Goal: Task Accomplishment & Management: Manage account settings

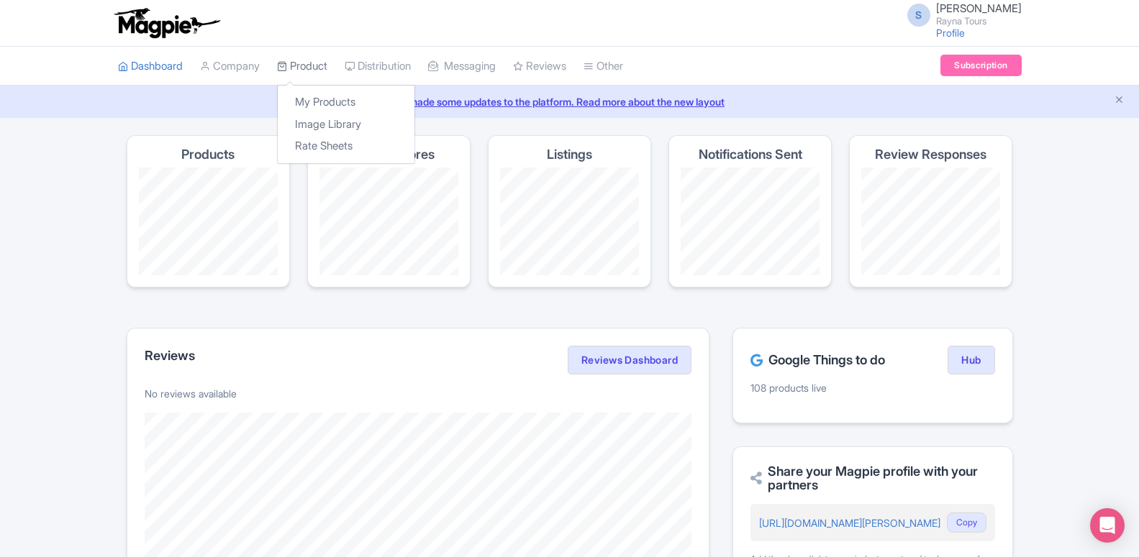
click at [305, 58] on link "Product" at bounding box center [302, 67] width 50 height 40
click at [309, 96] on link "My Products" at bounding box center [346, 102] width 137 height 22
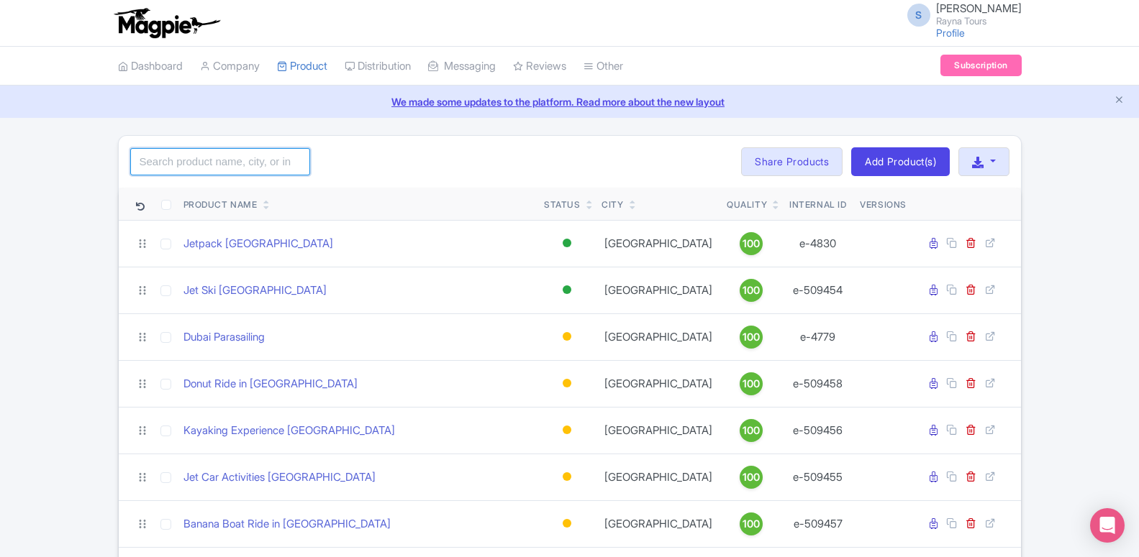
click at [229, 160] on input "search" at bounding box center [220, 161] width 180 height 27
paste input "Dubai Dolphinarium"
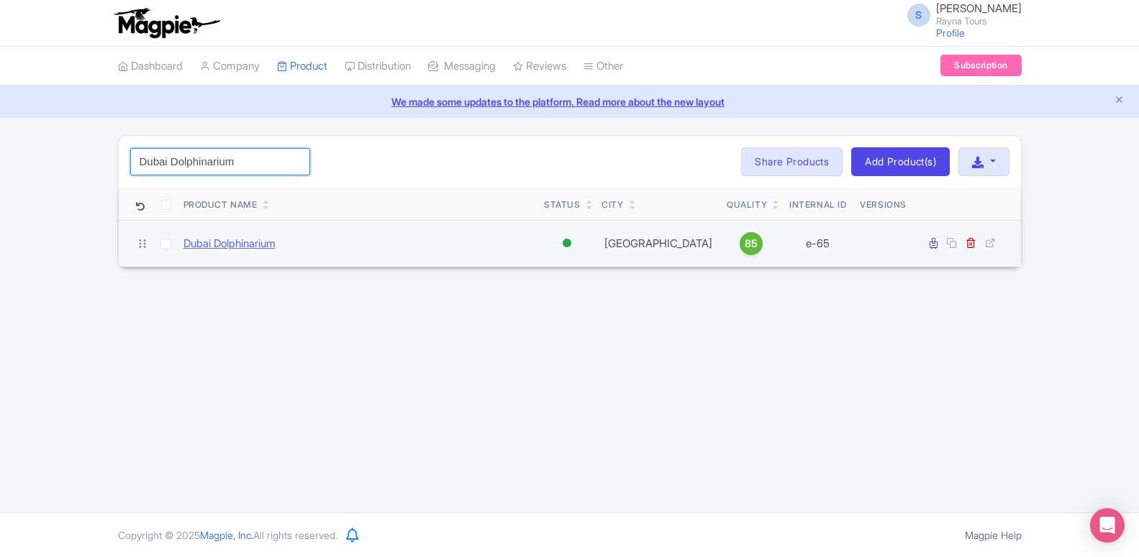
type input "Dubai Dolphinarium"
click at [242, 243] on link "Dubai Dolphinarium" at bounding box center [229, 244] width 92 height 17
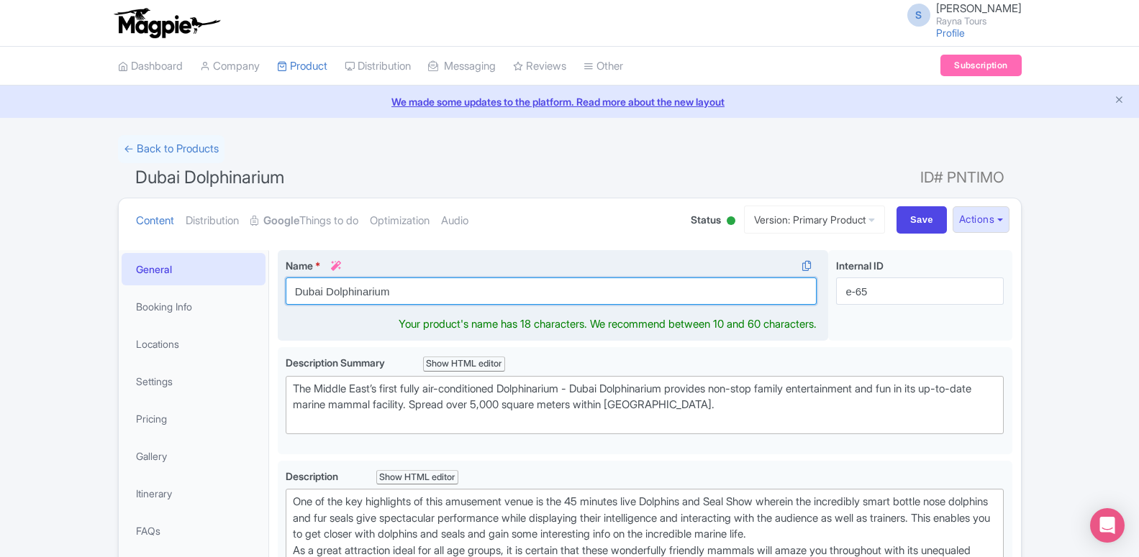
click at [339, 292] on input "Dubai Dolphinarium" at bounding box center [552, 291] width 532 height 27
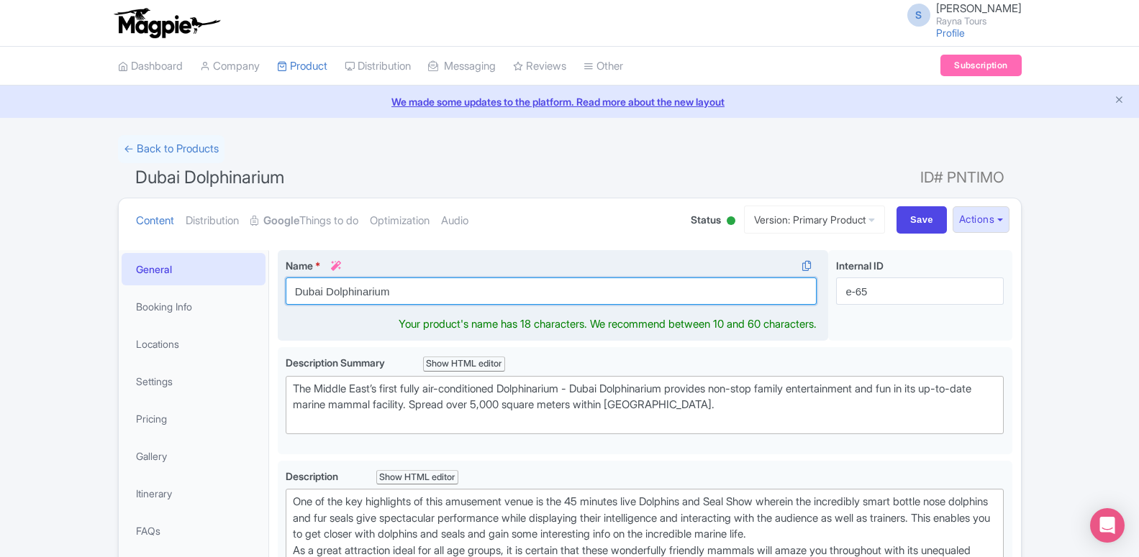
click at [339, 292] on input "Dubai Dolphinarium" at bounding box center [552, 291] width 532 height 27
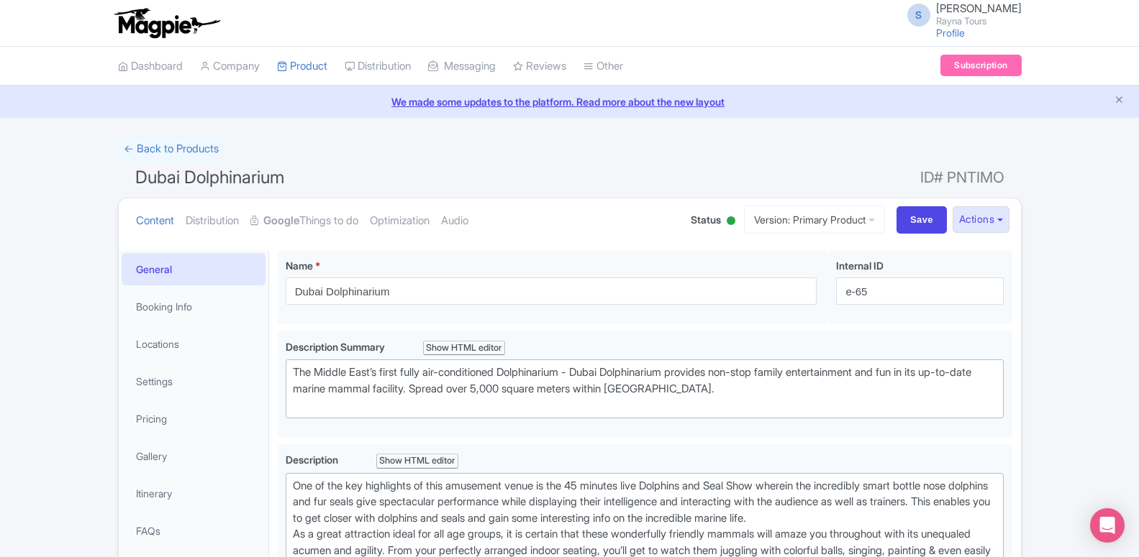
click at [412, 156] on div "← Back to Products" at bounding box center [569, 149] width 903 height 28
click at [511, 200] on ul "Content Distribution Google Things to do Optimization Audio" at bounding box center [399, 221] width 538 height 44
drag, startPoint x: 908, startPoint y: 178, endPoint x: 1000, endPoint y: 175, distance: 92.1
click at [1000, 175] on h1 "Dubai Dolphinarium ID# PNTIMO" at bounding box center [569, 180] width 903 height 35
copy h1 "ID# PNTIMO"
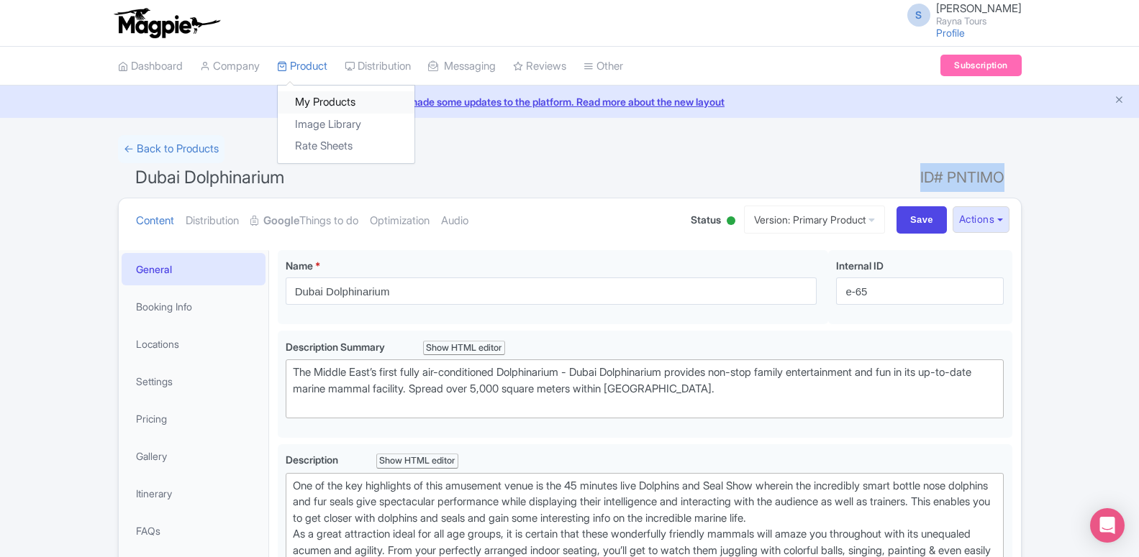
click at [306, 106] on link "My Products" at bounding box center [346, 102] width 137 height 22
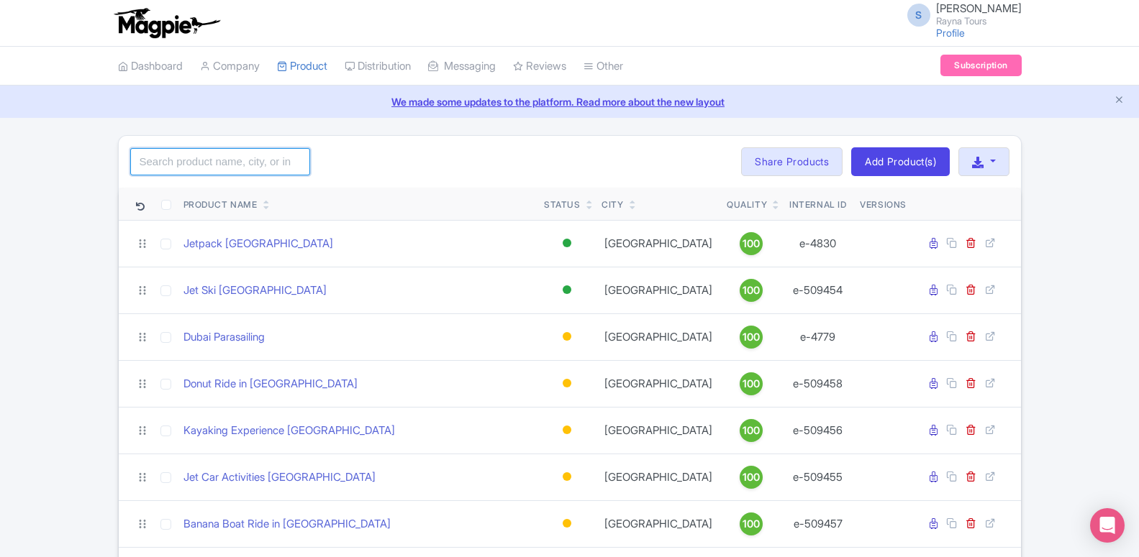
click at [175, 153] on input "search" at bounding box center [220, 161] width 180 height 27
paste input "Big Bus Tour Dubai"
type input "Big Bus Tour Dubai"
click button "Search" at bounding box center [0, 0] width 0 height 0
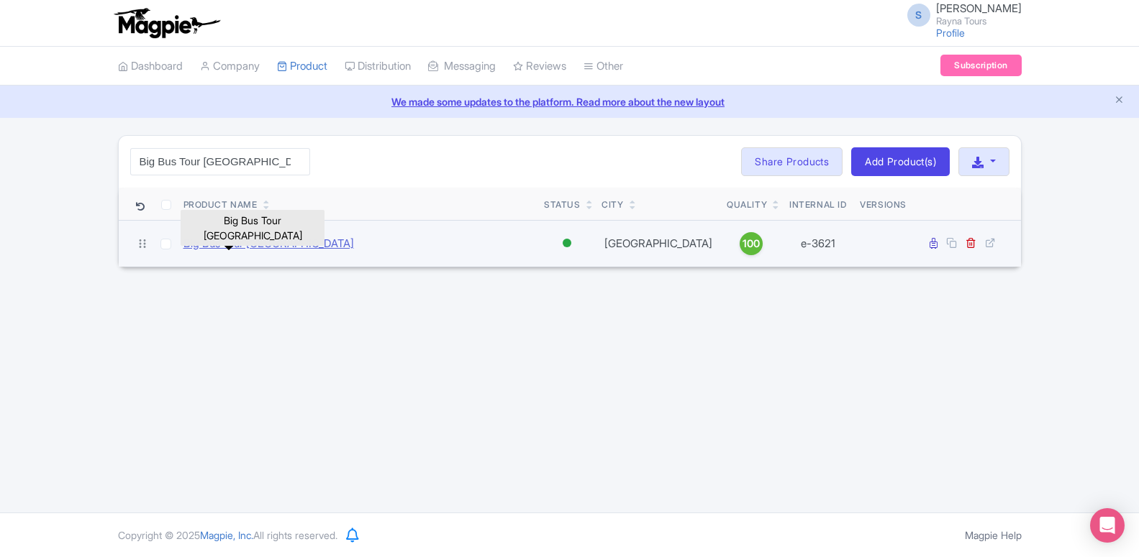
click at [213, 243] on link "Big Bus Tour Dubai" at bounding box center [268, 244] width 170 height 17
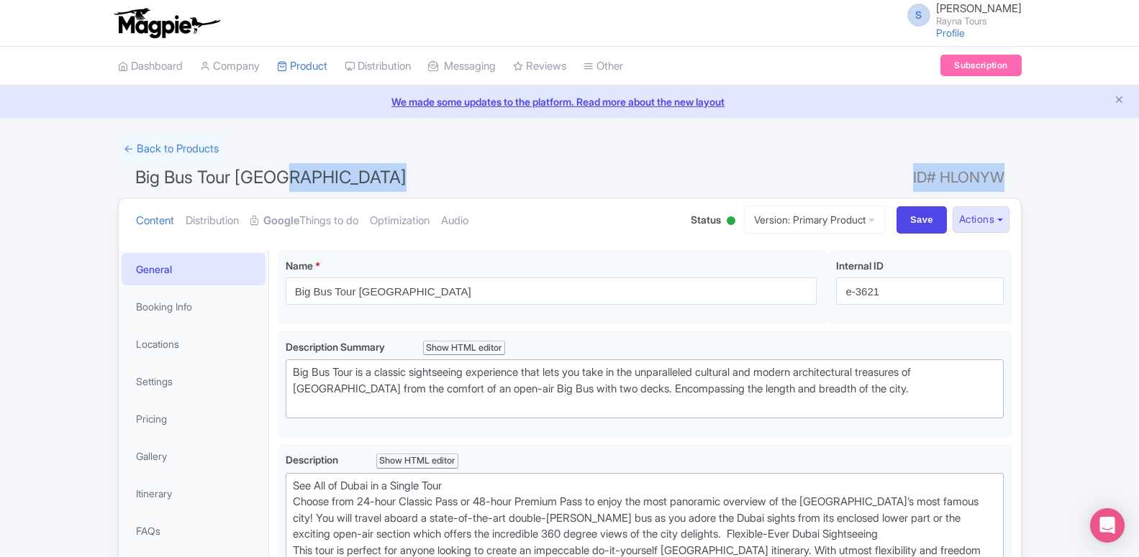
drag, startPoint x: 918, startPoint y: 181, endPoint x: 1003, endPoint y: 174, distance: 85.8
click at [1003, 174] on h1 "Big Bus Tour Dubai ID# HLONYW" at bounding box center [569, 180] width 903 height 35
copy h1 "ID# HLONYW"
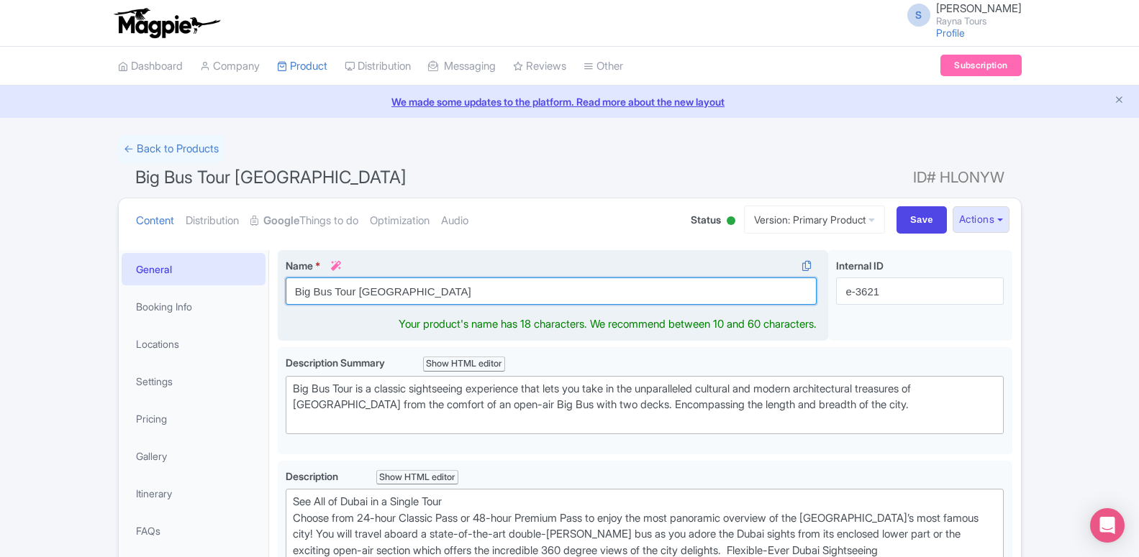
click at [319, 294] on input "Big Bus Tour Dubai" at bounding box center [552, 291] width 532 height 27
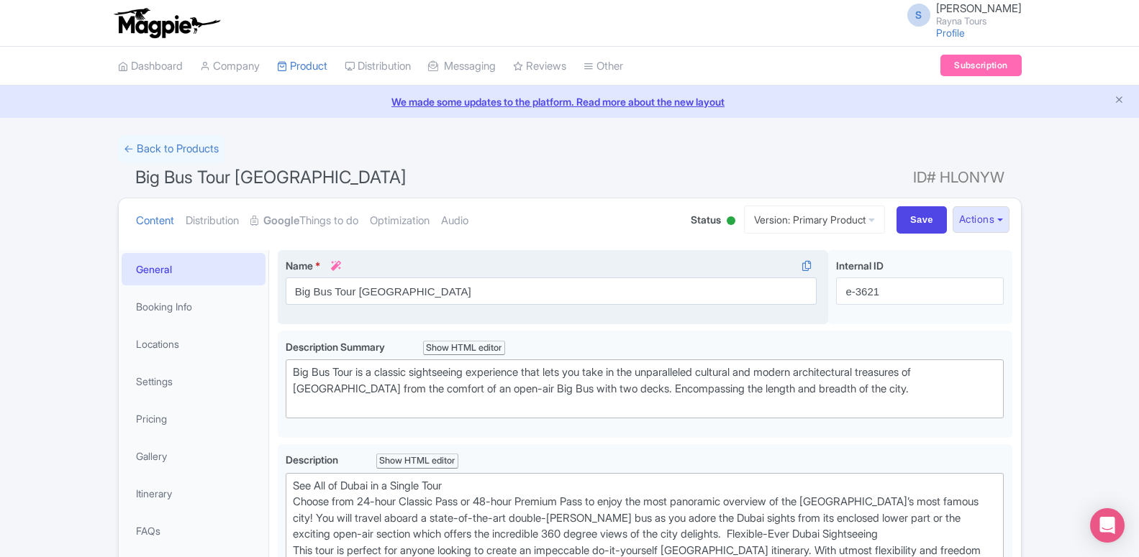
click at [388, 264] on label "Name * i" at bounding box center [552, 265] width 532 height 15
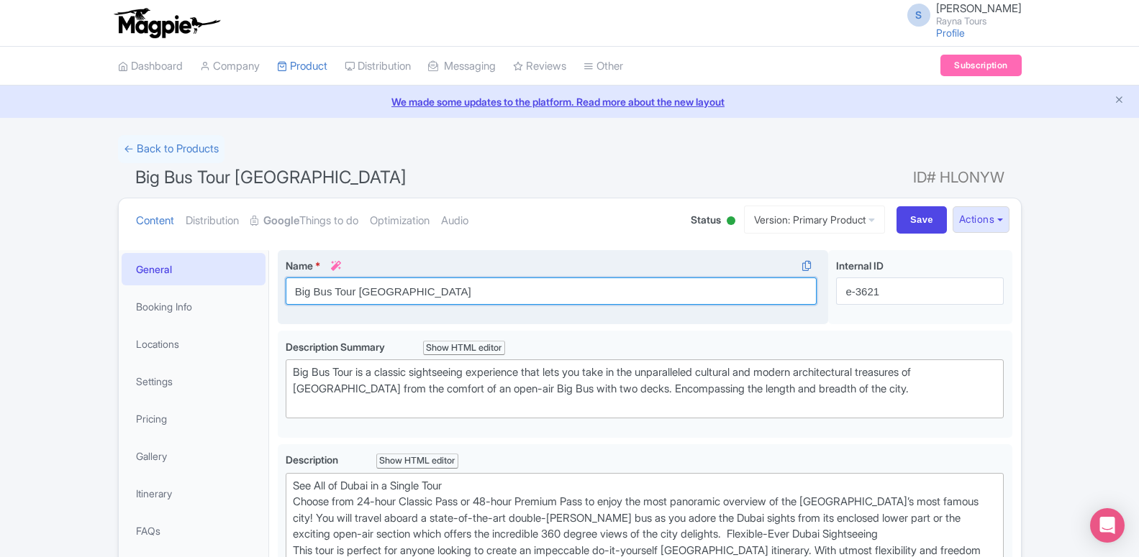
click at [388, 278] on input "Big Bus Tour Dubai" at bounding box center [552, 291] width 532 height 27
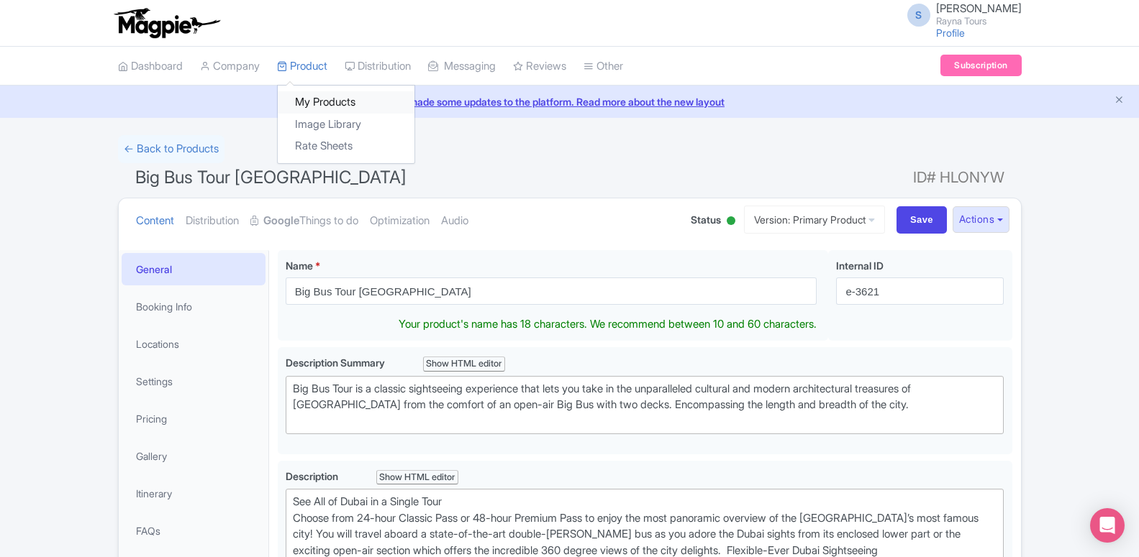
click at [304, 109] on link "My Products" at bounding box center [346, 102] width 137 height 22
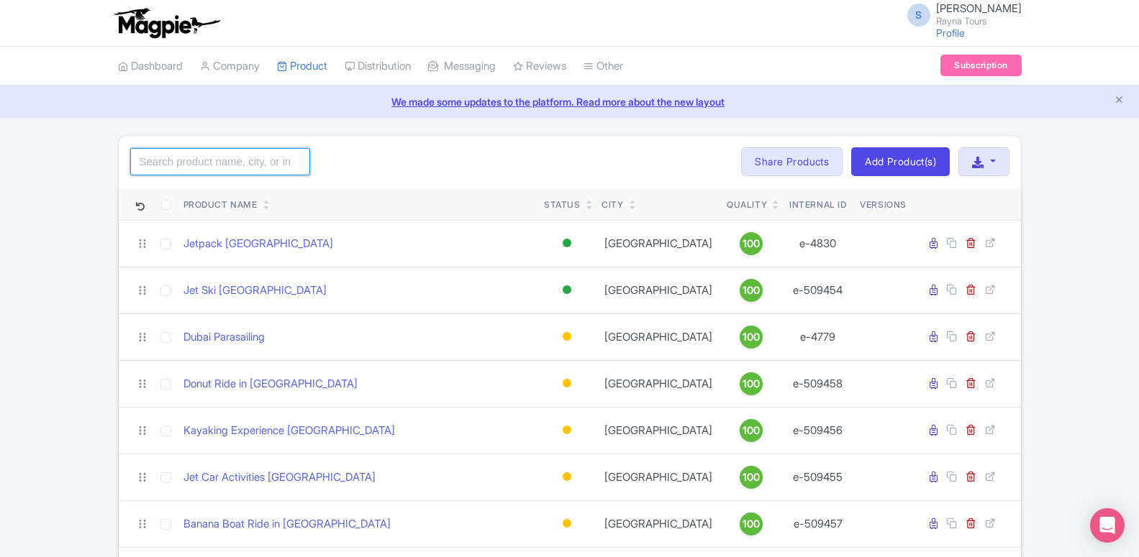
click at [289, 169] on input "search" at bounding box center [220, 161] width 180 height 27
paste input "Dhow Cruise Dinner - Creek"
type input "Dhow Cruise Dinner - Creek"
click button "Search" at bounding box center [0, 0] width 0 height 0
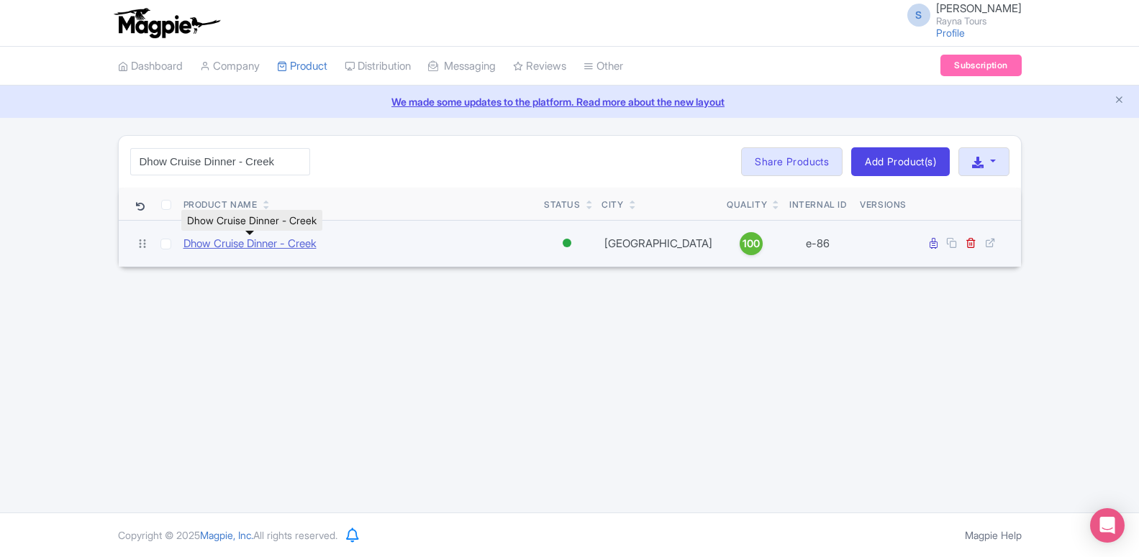
click at [286, 244] on link "Dhow Cruise Dinner - Creek" at bounding box center [249, 244] width 133 height 17
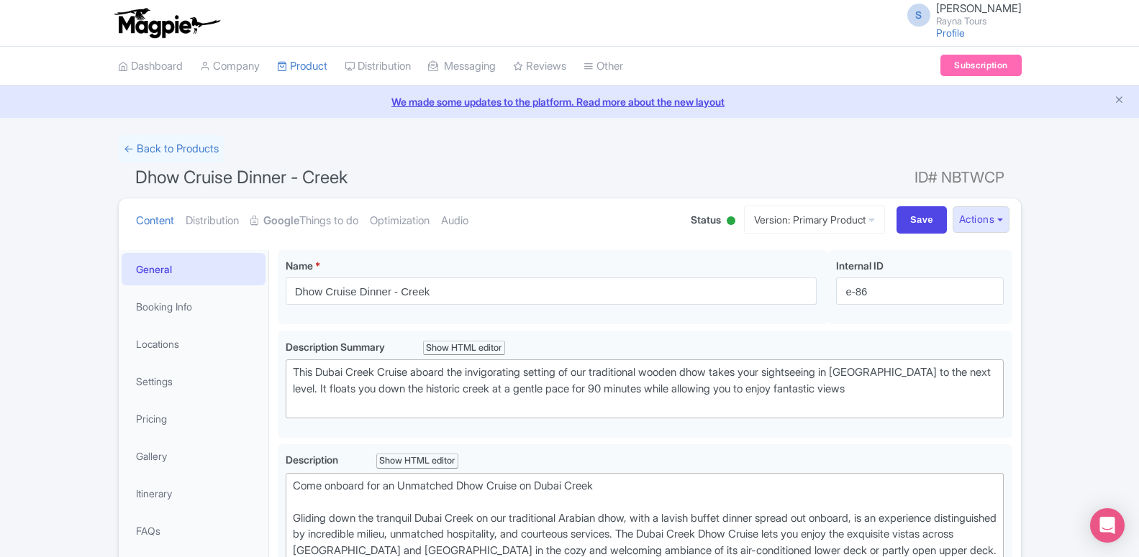
click at [1011, 179] on h1 "Dhow Cruise Dinner - Creek ID# NBTWCP" at bounding box center [569, 180] width 903 height 35
click at [785, 184] on h1 "Dhow Cruise Dinner - Creek ID# NBTWCP" at bounding box center [569, 180] width 903 height 35
drag, startPoint x: 912, startPoint y: 173, endPoint x: 1001, endPoint y: 177, distance: 89.3
click at [1001, 177] on h1 "Dhow Cruise Dinner - Creek ID# NBTWCP" at bounding box center [569, 180] width 903 height 35
copy h1 "ID# NBTWCP"
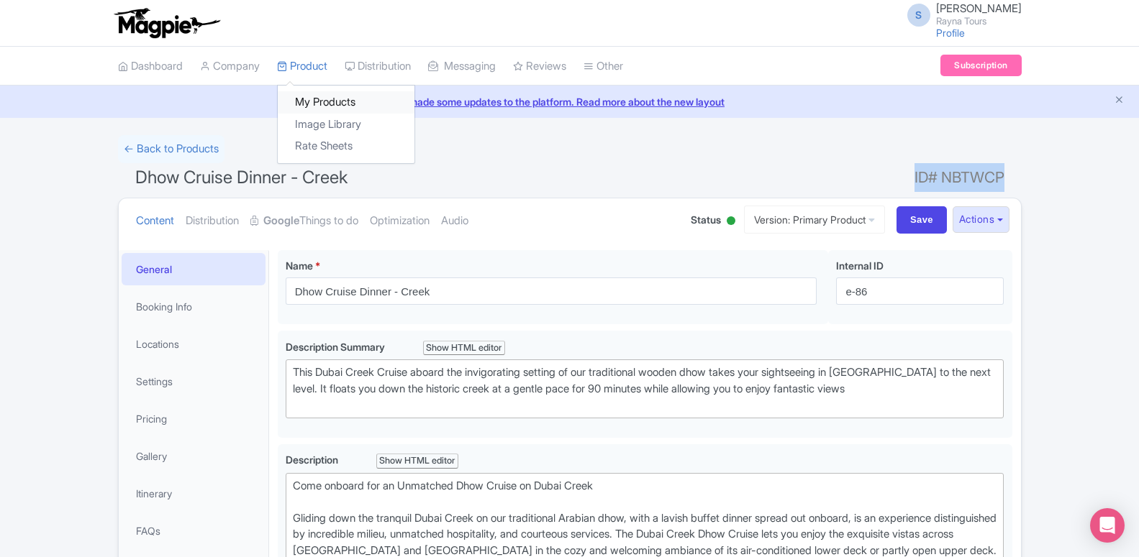
click at [316, 98] on link "My Products" at bounding box center [346, 102] width 137 height 22
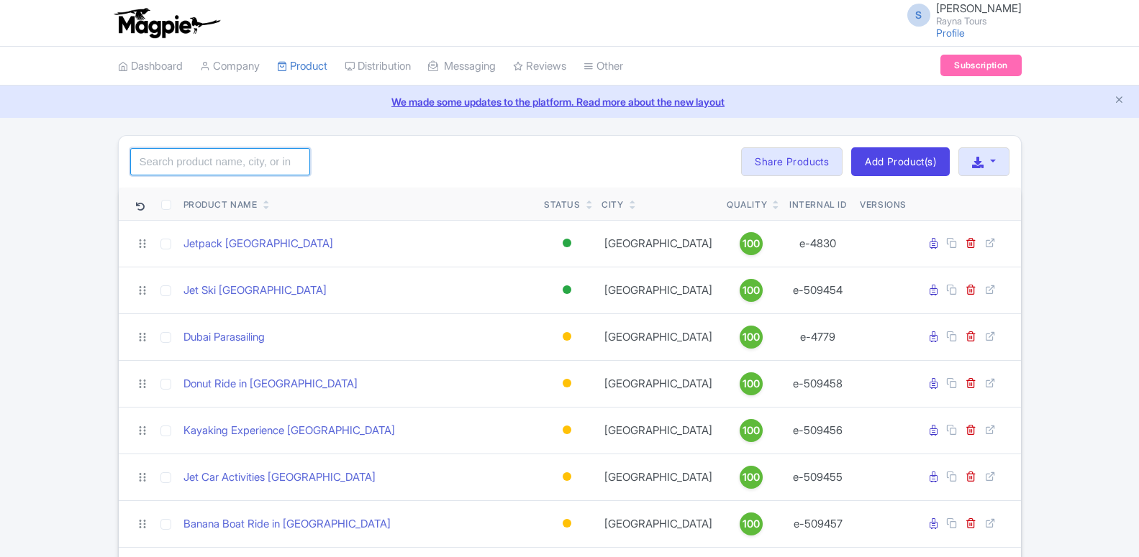
click at [256, 157] on input "search" at bounding box center [220, 161] width 180 height 27
paste input "Jet Car Activities Dubai"
type input "Jet Car Activities [GEOGRAPHIC_DATA]"
click button "Search" at bounding box center [0, 0] width 0 height 0
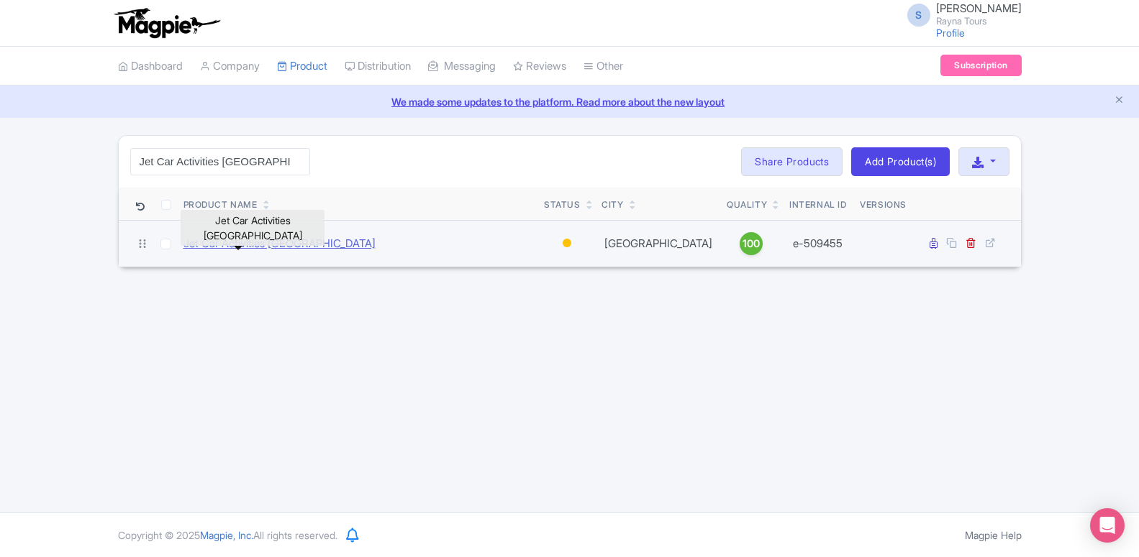
click at [228, 239] on link "Jet Car Activities [GEOGRAPHIC_DATA]" at bounding box center [279, 244] width 192 height 17
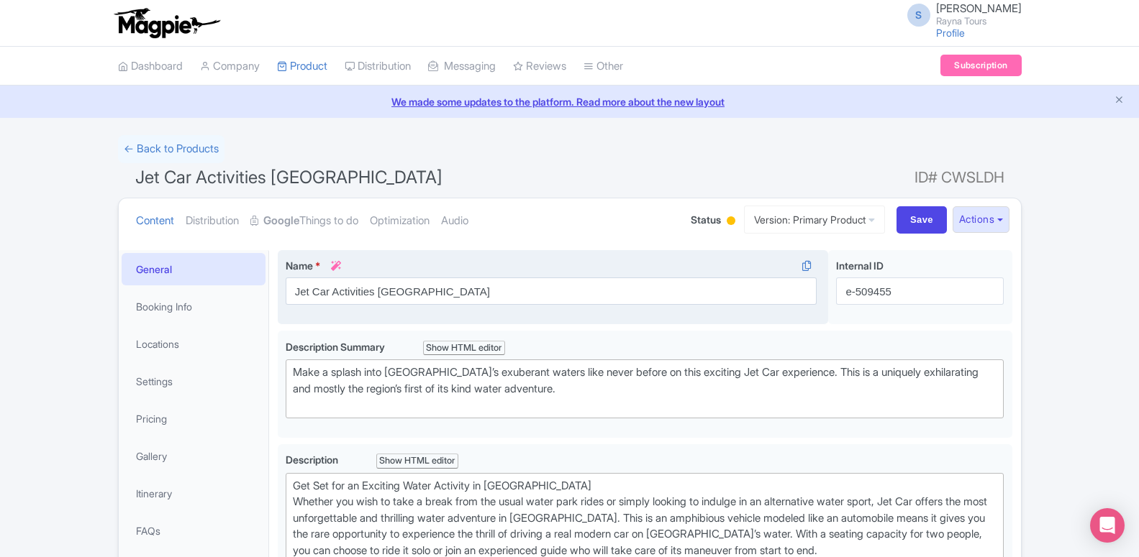
type trix-editor "<div>Get Set for an Exciting Water Activity in [GEOGRAPHIC_DATA]<br>Whether you…"
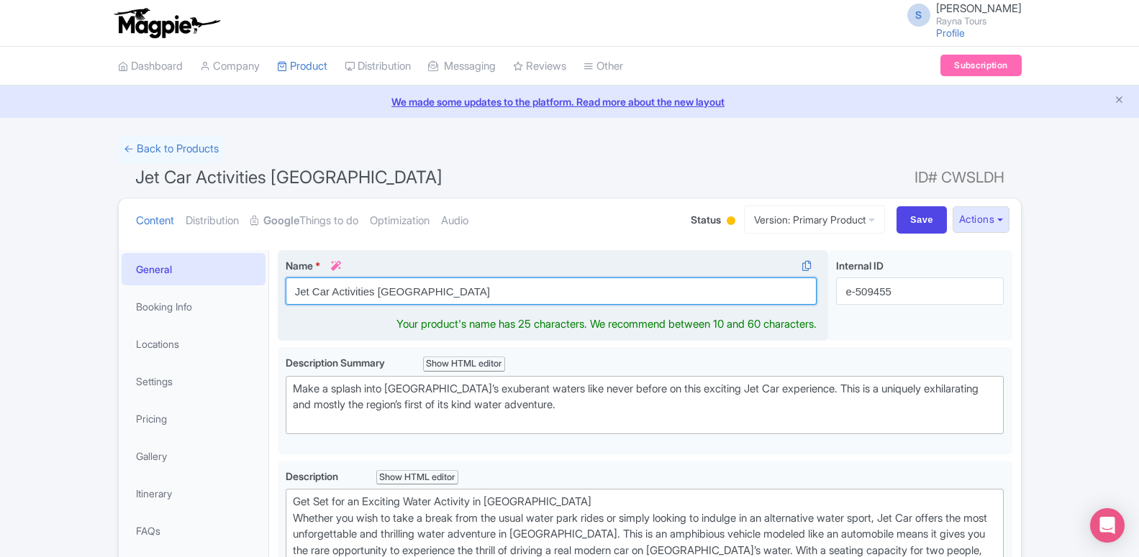
click at [337, 296] on input "Jet Car Activities [GEOGRAPHIC_DATA]" at bounding box center [552, 291] width 532 height 27
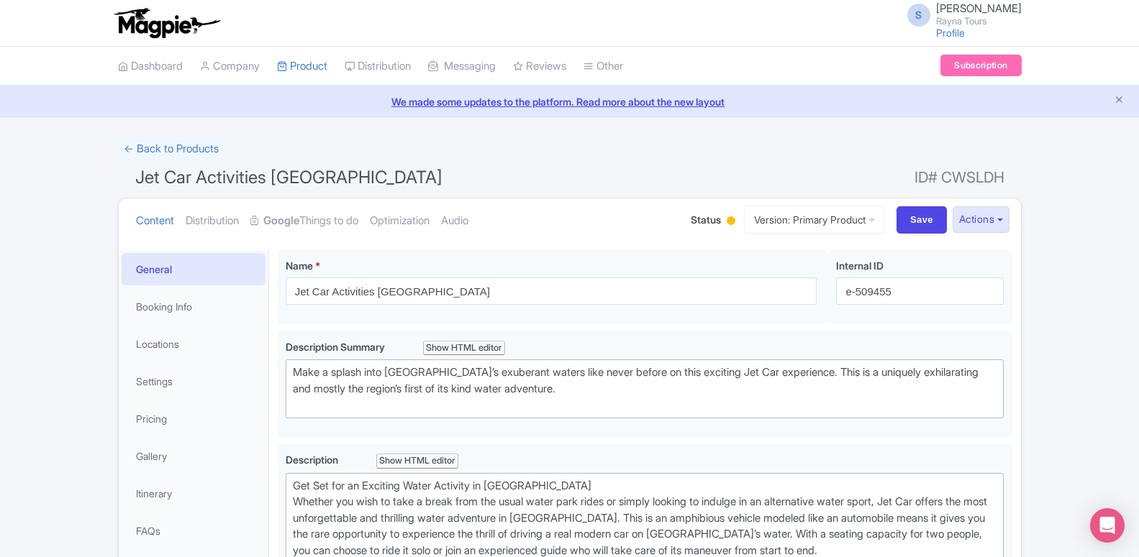
drag, startPoint x: 899, startPoint y: 178, endPoint x: 1007, endPoint y: 178, distance: 107.9
click at [1007, 178] on h1 "Jet Car Activities Dubai ID# CWSLDH" at bounding box center [569, 180] width 903 height 35
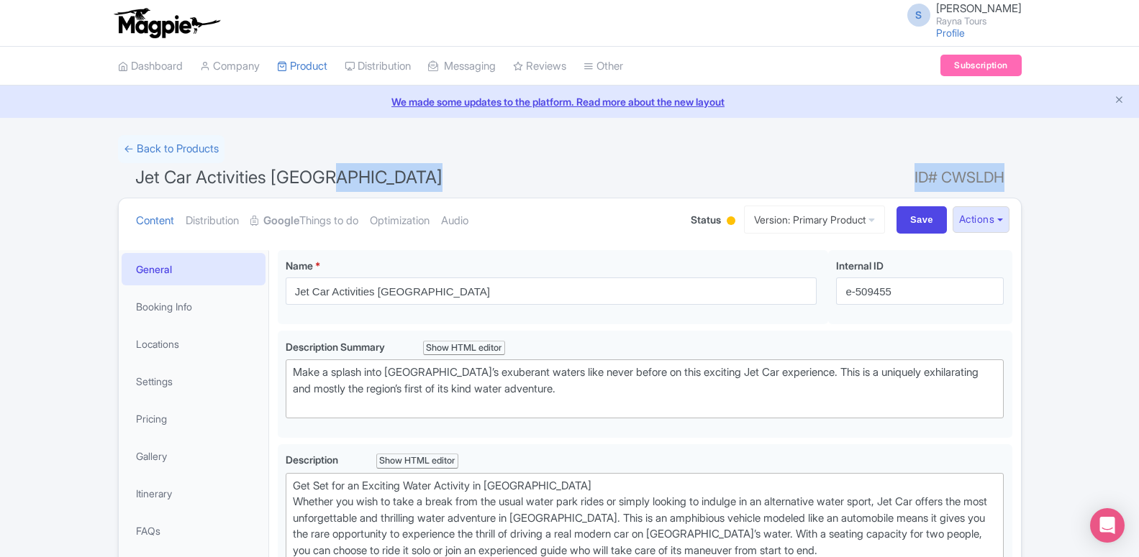
drag, startPoint x: 903, startPoint y: 180, endPoint x: 1003, endPoint y: 176, distance: 100.0
click at [1003, 176] on h1 "Jet Car Activities Dubai ID# CWSLDH" at bounding box center [569, 180] width 903 height 35
copy h1 "ID# CWSLDH"
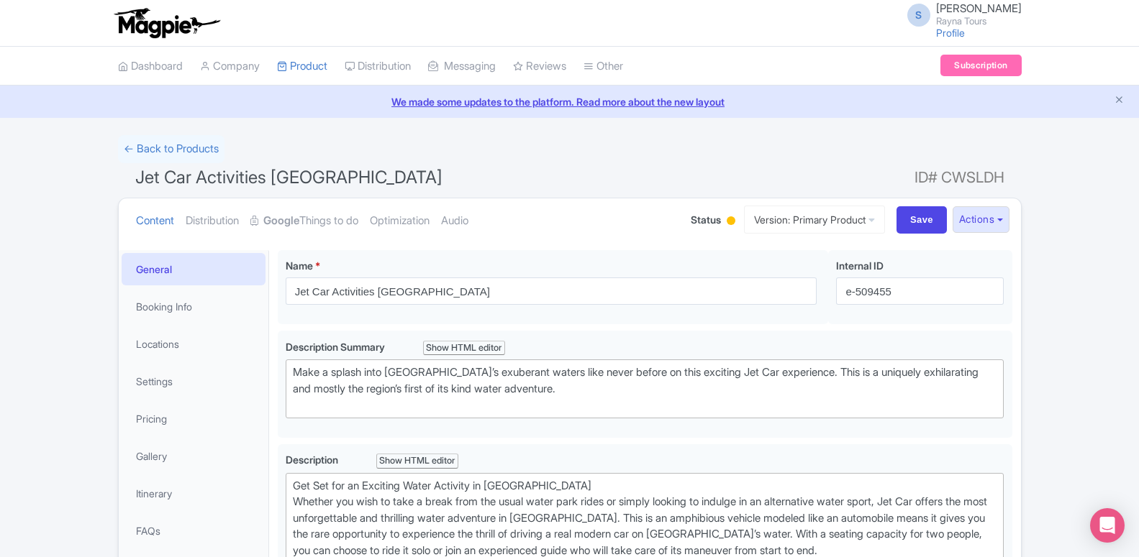
click at [533, 160] on div "← Back to Products" at bounding box center [569, 149] width 903 height 28
click at [311, 103] on link "My Products" at bounding box center [346, 102] width 137 height 22
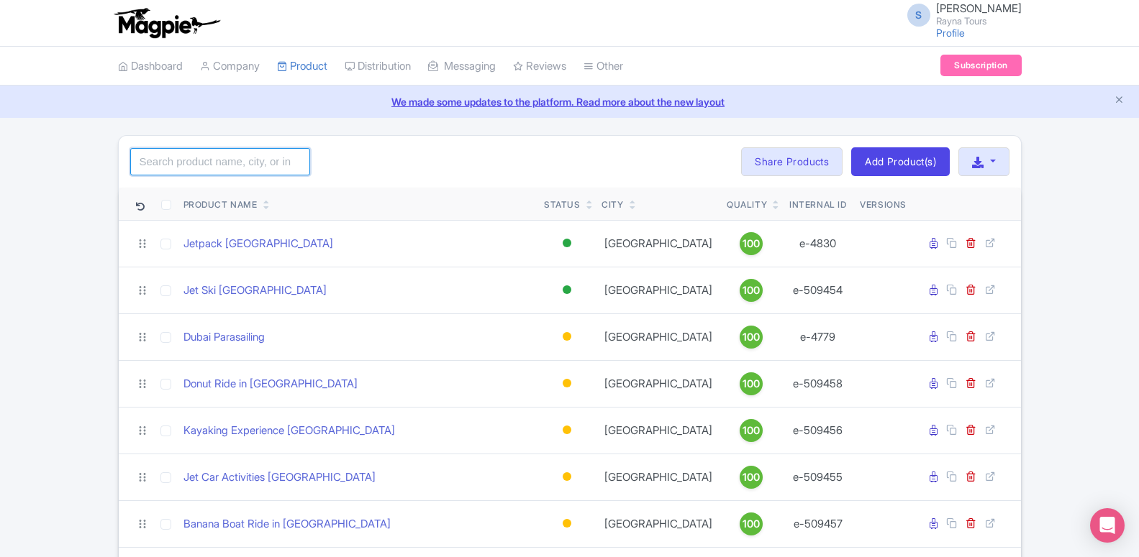
click at [227, 173] on input "search" at bounding box center [220, 161] width 180 height 27
paste input "Sky Views Edge Walk"
type input "Sky Views Edge Walk"
click button "Search" at bounding box center [0, 0] width 0 height 0
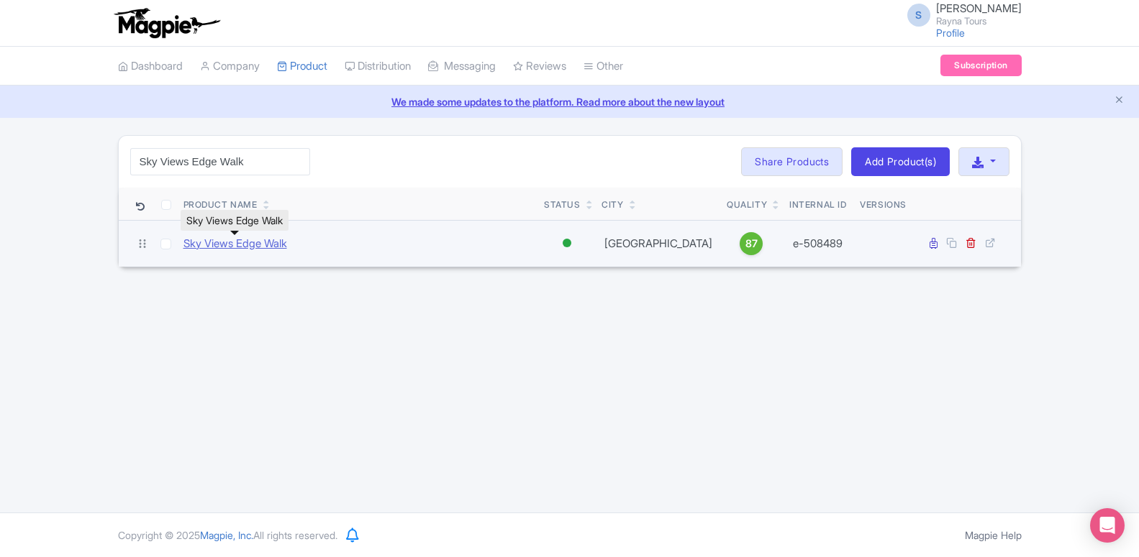
click at [247, 245] on link "Sky Views Edge Walk" at bounding box center [235, 244] width 104 height 17
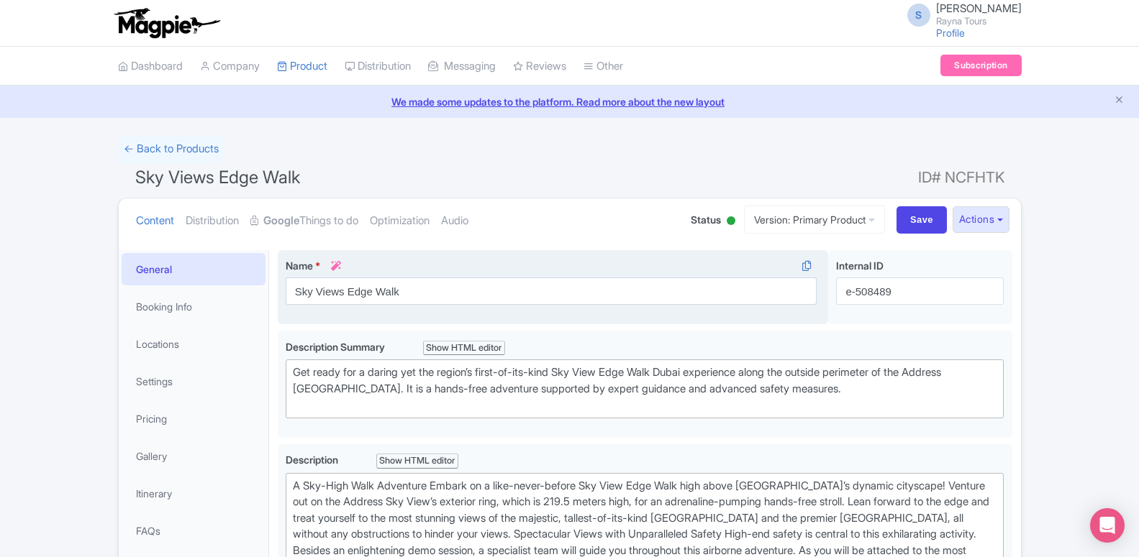
type trix-editor "<div>A Sky-High Walk Adventure Embark on a like-never-before Sky View Edge Walk…"
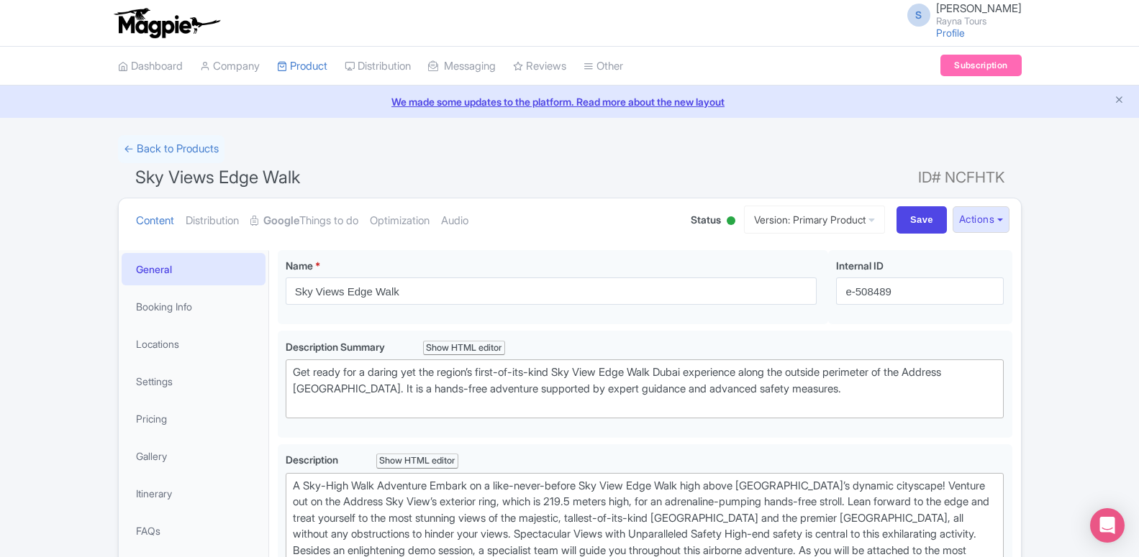
click at [552, 109] on link "We made some updates to the platform. Read more about the new layout" at bounding box center [569, 101] width 1121 height 15
drag, startPoint x: 913, startPoint y: 175, endPoint x: 999, endPoint y: 178, distance: 86.4
click at [999, 178] on h1 "Sky Views Edge Walk ID# NCFHTK" at bounding box center [569, 180] width 903 height 35
copy h1 "ID# NCFHTK"
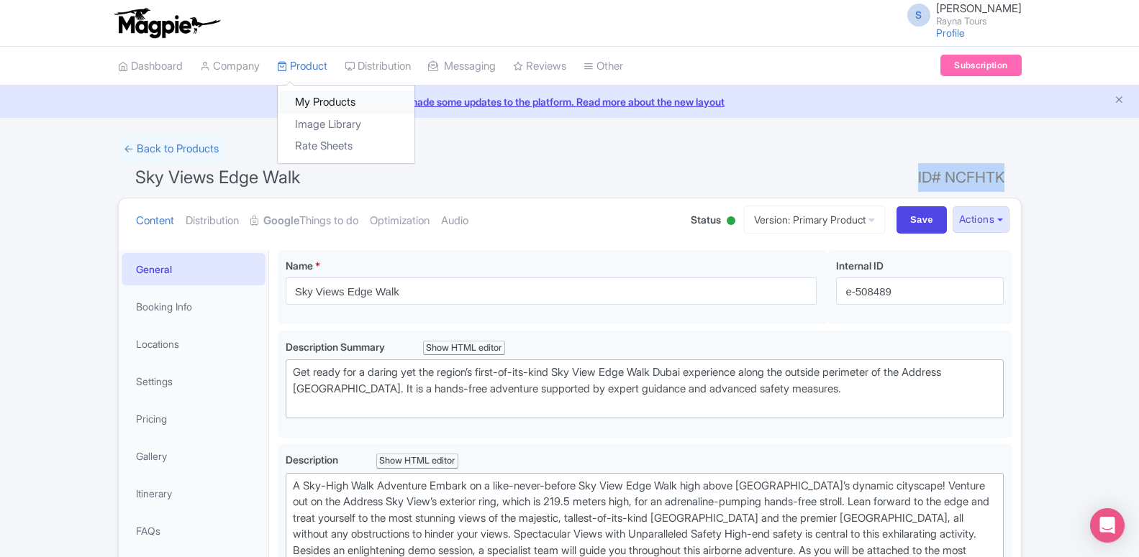
click at [311, 101] on link "My Products" at bounding box center [346, 102] width 137 height 22
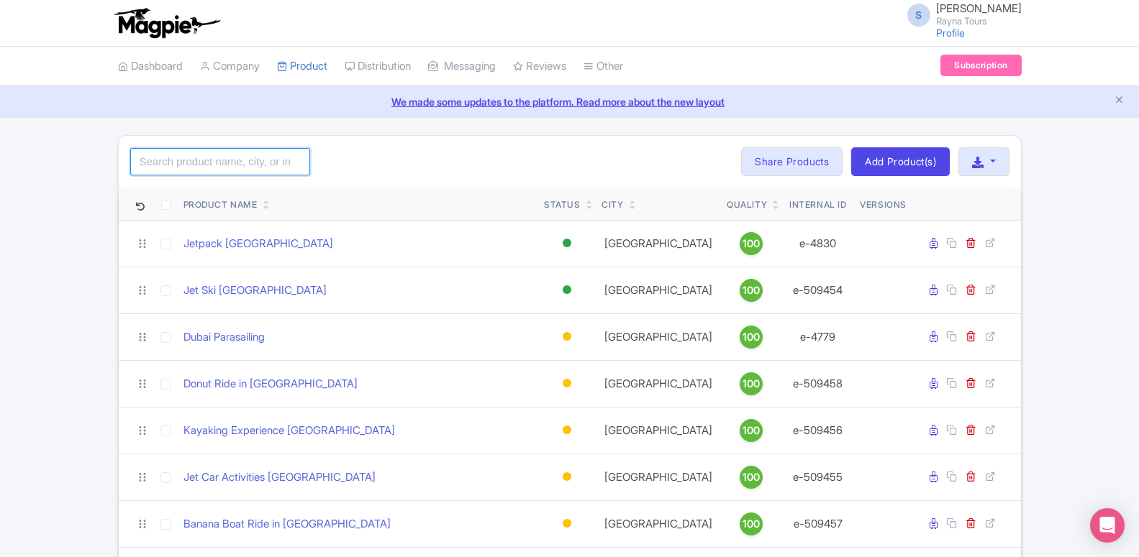
click at [221, 163] on input "search" at bounding box center [220, 161] width 180 height 27
paste input "Banana Boat Ride in [GEOGRAPHIC_DATA]"
type input "Banana Boat Ride in [GEOGRAPHIC_DATA]"
click button "Search" at bounding box center [0, 0] width 0 height 0
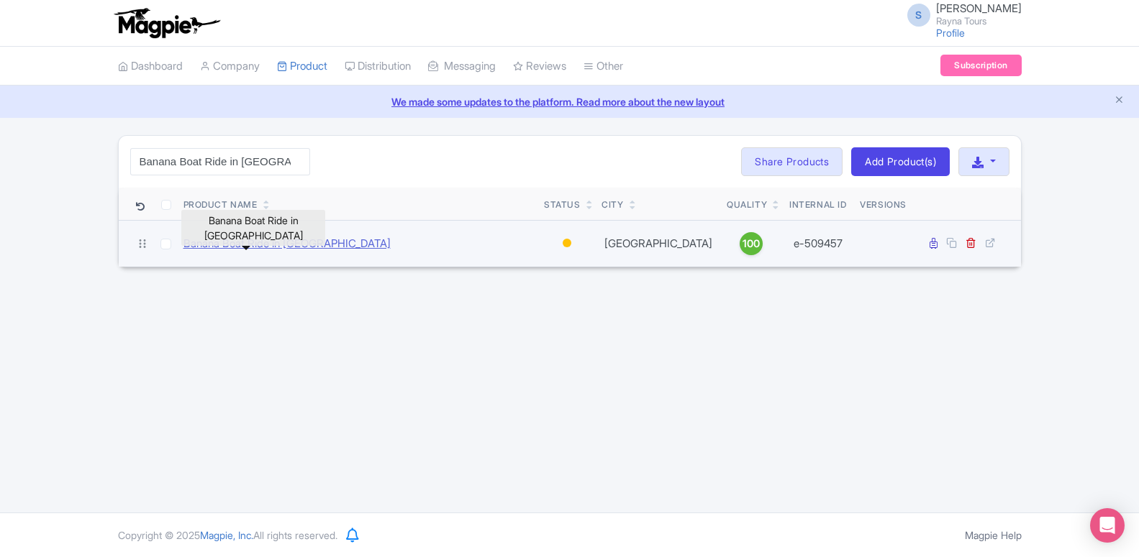
click at [250, 249] on link "Banana Boat Ride in [GEOGRAPHIC_DATA]" at bounding box center [286, 244] width 207 height 17
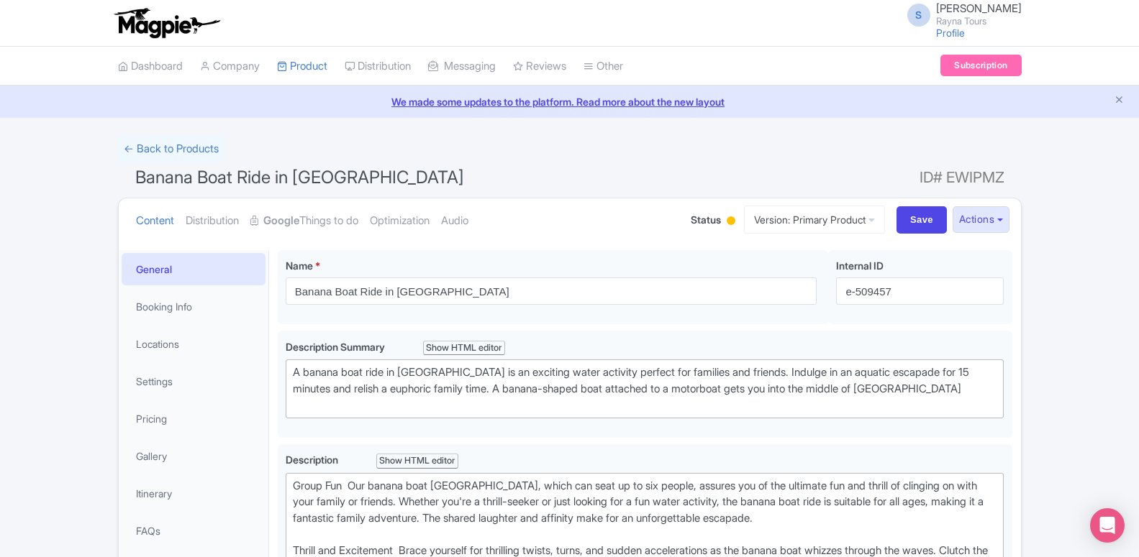
click at [482, 184] on h1 "Banana Boat Ride in [GEOGRAPHIC_DATA] ID# EWIPMZ" at bounding box center [569, 180] width 903 height 35
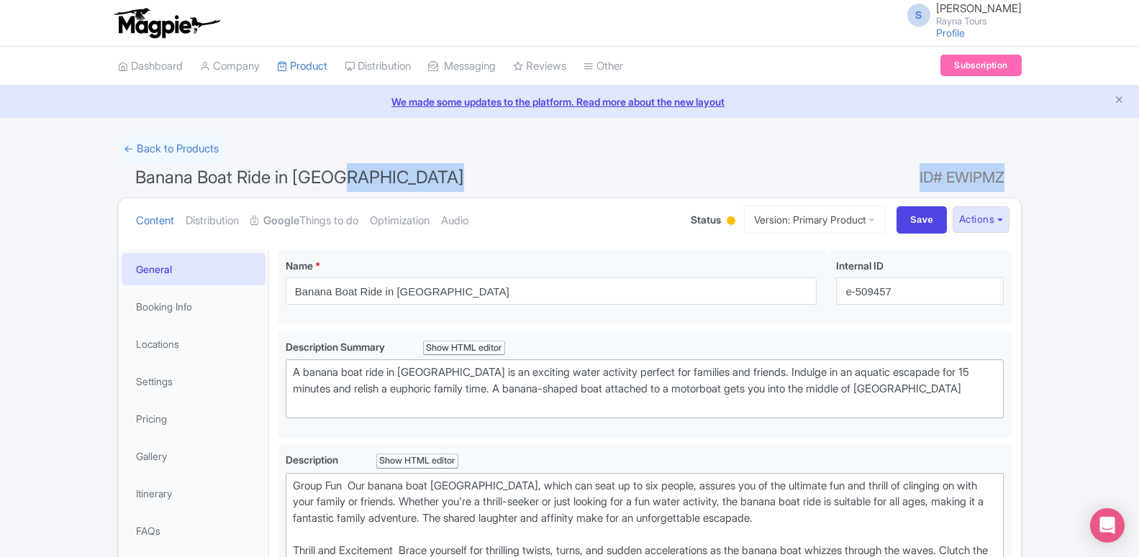
drag, startPoint x: 903, startPoint y: 179, endPoint x: 1001, endPoint y: 181, distance: 97.8
click at [1001, 181] on h1 "Banana Boat Ride in [GEOGRAPHIC_DATA] ID# EWIPMZ" at bounding box center [569, 180] width 903 height 35
copy h1 "ID# EWIPMZ"
click at [329, 102] on link "My Products" at bounding box center [346, 102] width 137 height 22
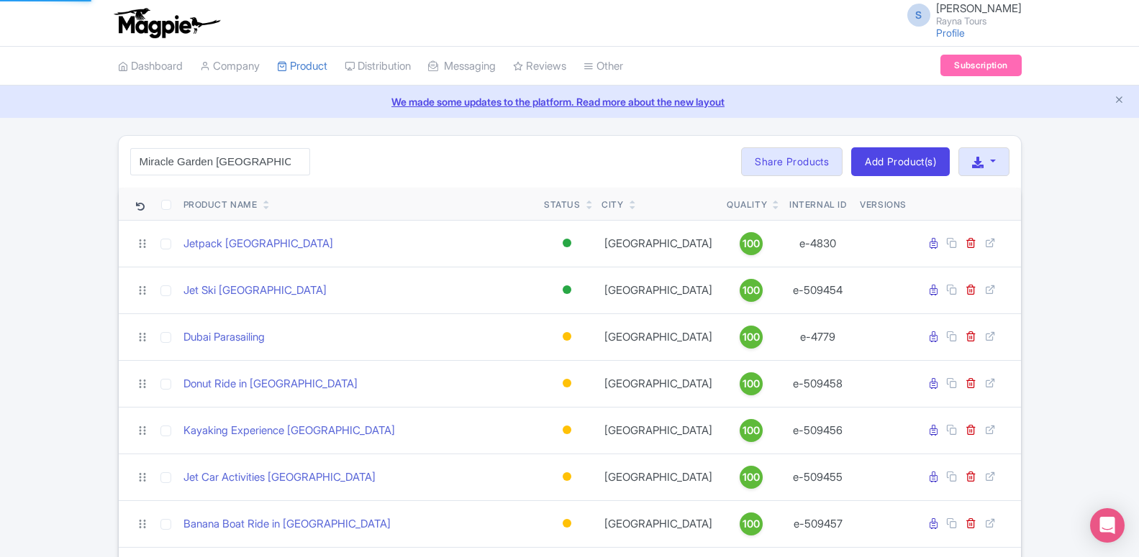
type input "Miracle Garden [GEOGRAPHIC_DATA] Tickets"
click button "Search" at bounding box center [0, 0] width 0 height 0
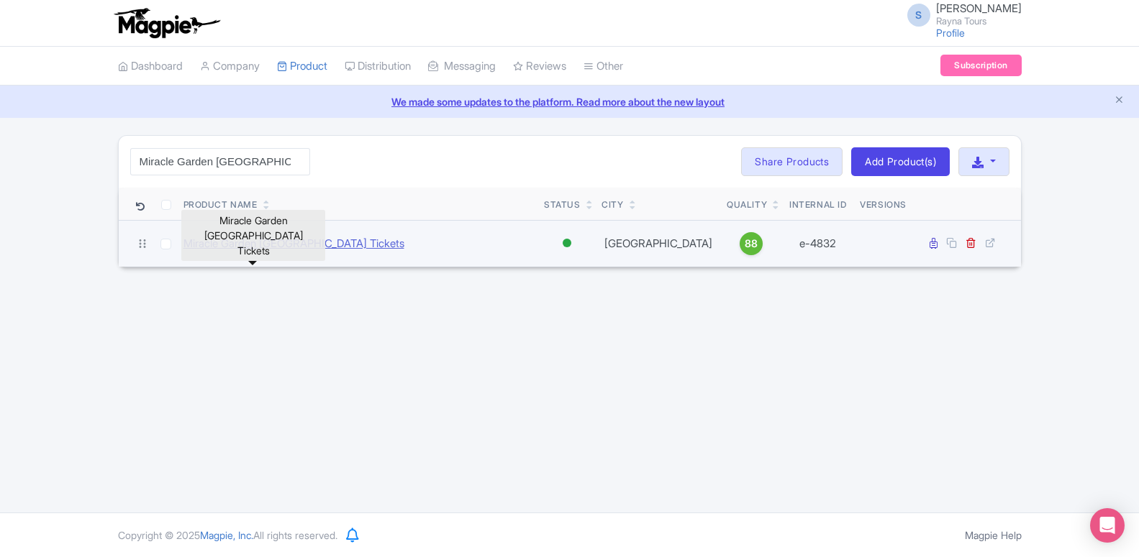
click at [293, 245] on link "Miracle Garden Dubai Tickets" at bounding box center [293, 244] width 221 height 17
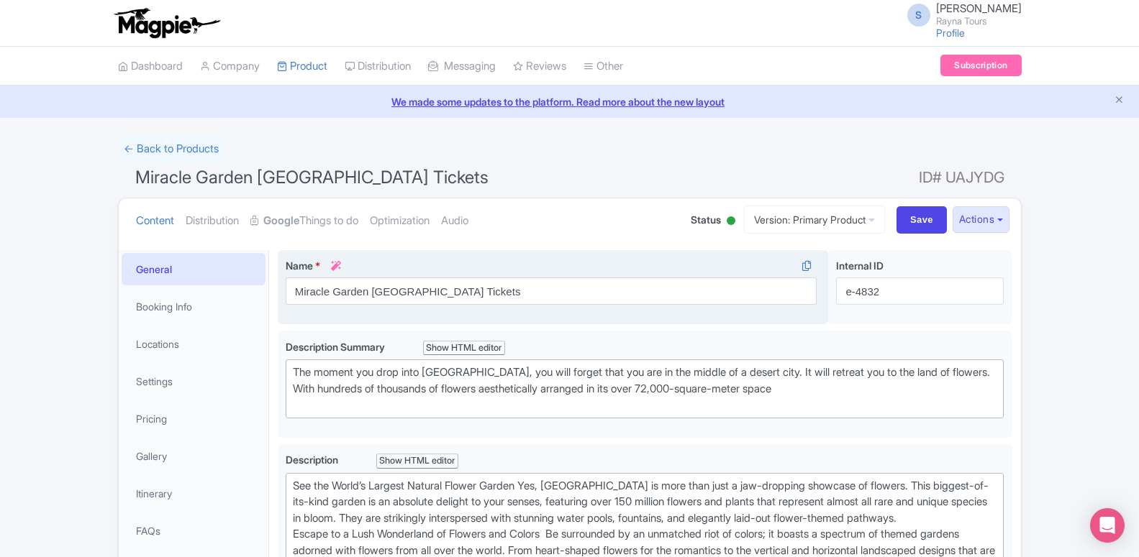
type trix-editor "<div>&nbsp;See the World’s Largest Natural Flower Garden Yes, Dubai Miracle Gar…"
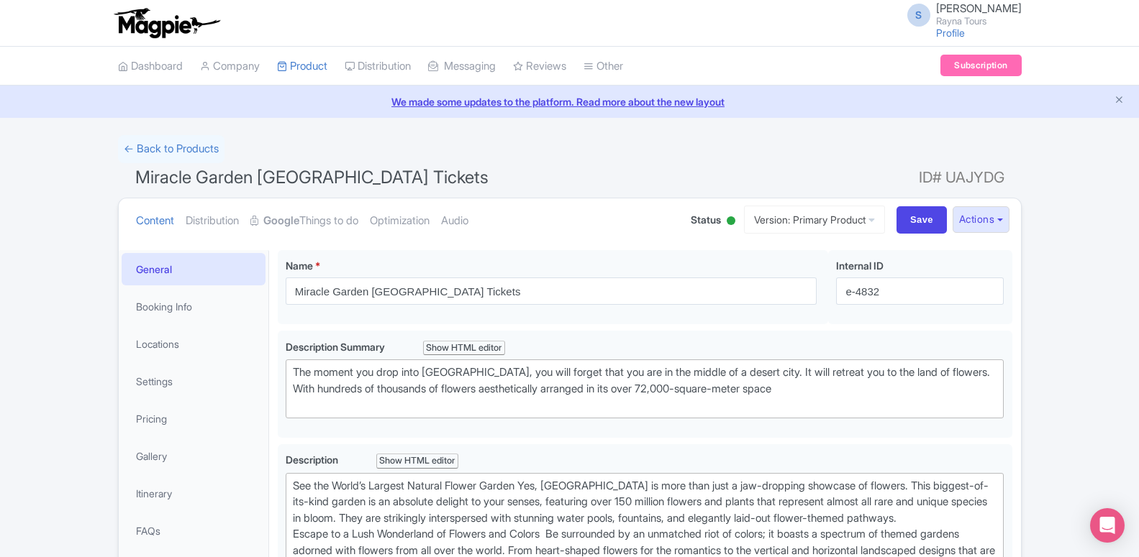
click at [690, 145] on div "← Back to Products" at bounding box center [569, 149] width 903 height 28
drag, startPoint x: 914, startPoint y: 178, endPoint x: 1003, endPoint y: 176, distance: 88.5
click at [1003, 176] on h1 "Miracle Garden Dubai Tickets ID# UAJYDG" at bounding box center [569, 180] width 903 height 35
copy h1 "ID# UAJYDG"
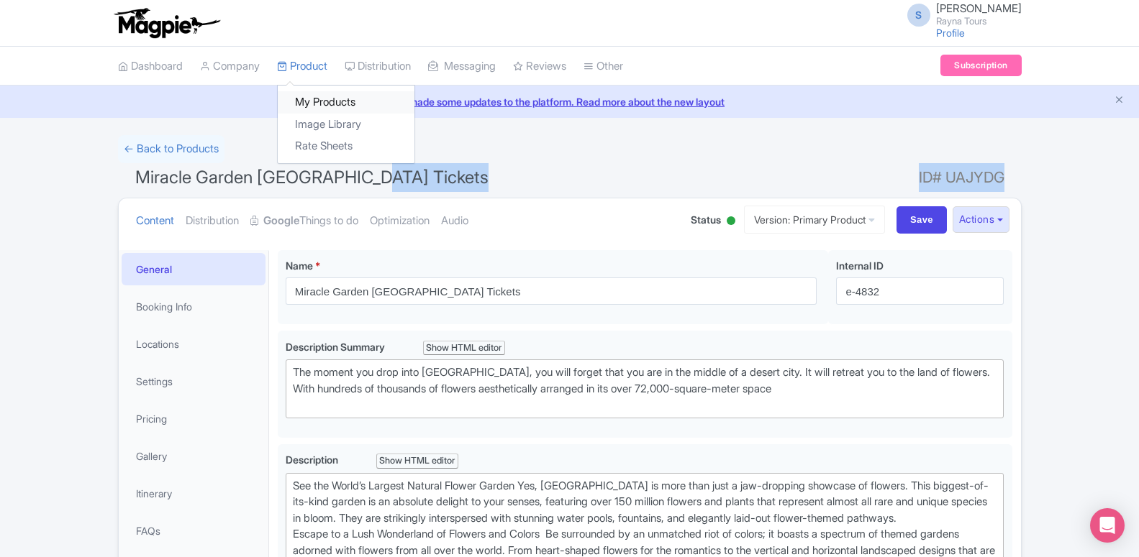
click at [310, 94] on link "My Products" at bounding box center [346, 102] width 137 height 22
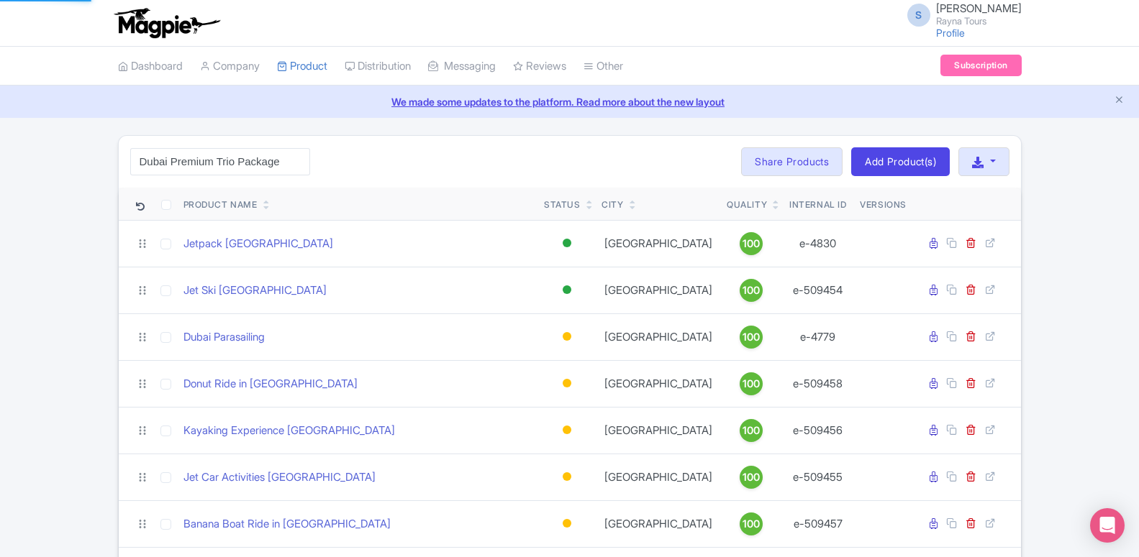
type input "Dubai Premium Trio Package"
click button "Search" at bounding box center [0, 0] width 0 height 0
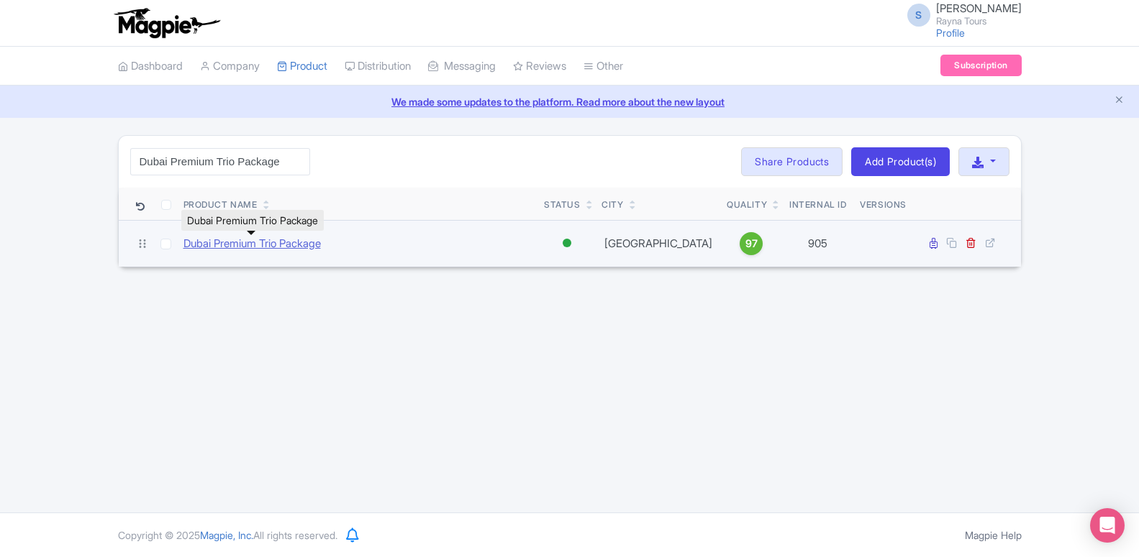
click at [253, 245] on link "Dubai Premium Trio Package" at bounding box center [251, 244] width 137 height 17
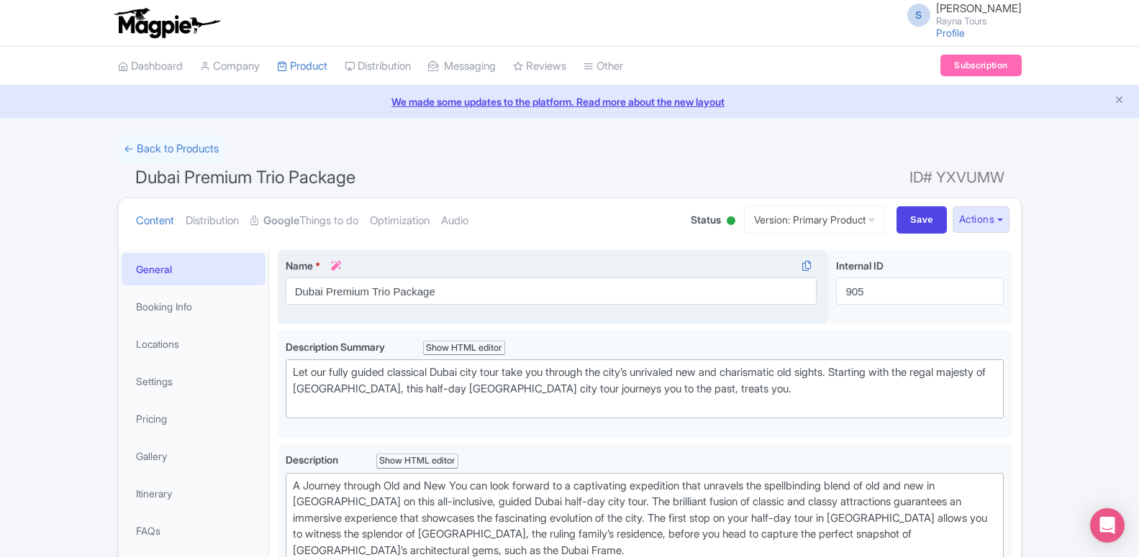
type trix-editor "<div>A Journey through Old and New You can look forward to a captivating expedi…"
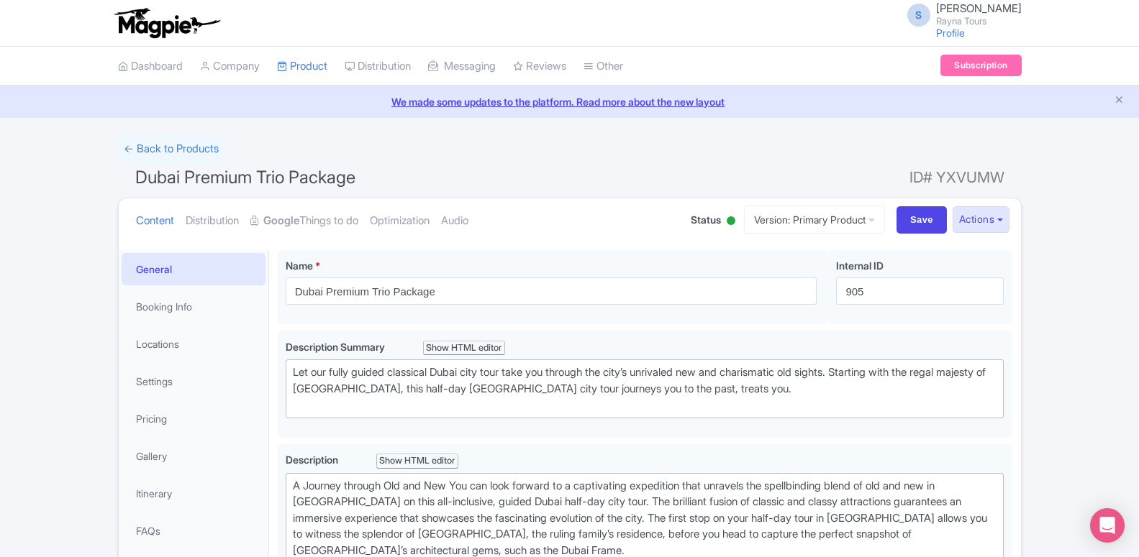
click at [571, 150] on div "← Back to Products" at bounding box center [569, 149] width 903 height 28
drag, startPoint x: 903, startPoint y: 181, endPoint x: 1000, endPoint y: 183, distance: 97.1
click at [1000, 183] on h1 "Dubai Premium Trio Package ID# YXVUMW" at bounding box center [569, 180] width 903 height 35
copy h1 "ID# YXVUMW"
click at [303, 109] on link "My Products" at bounding box center [346, 102] width 137 height 22
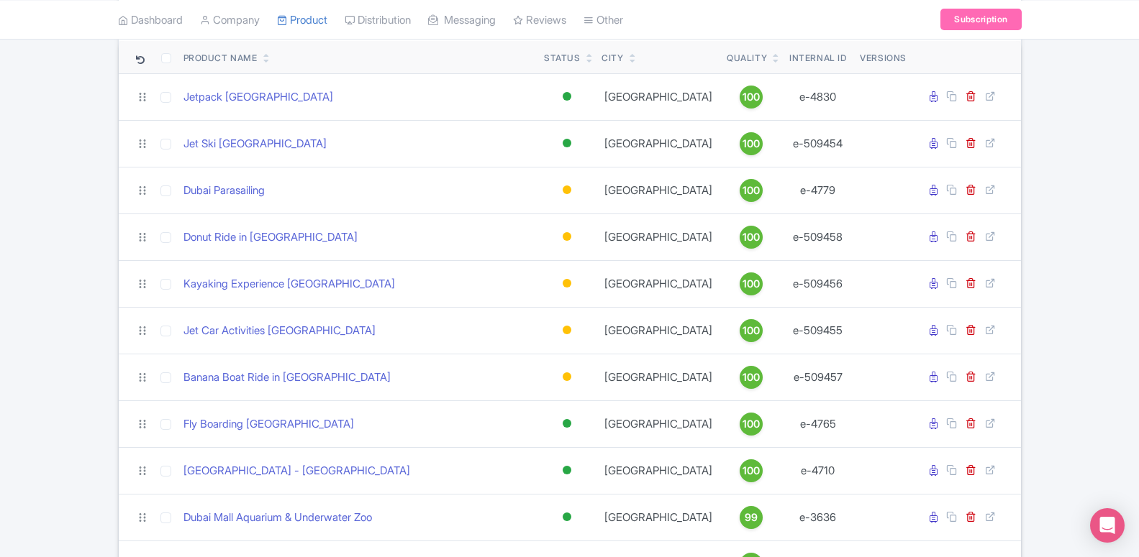
scroll to position [73, 0]
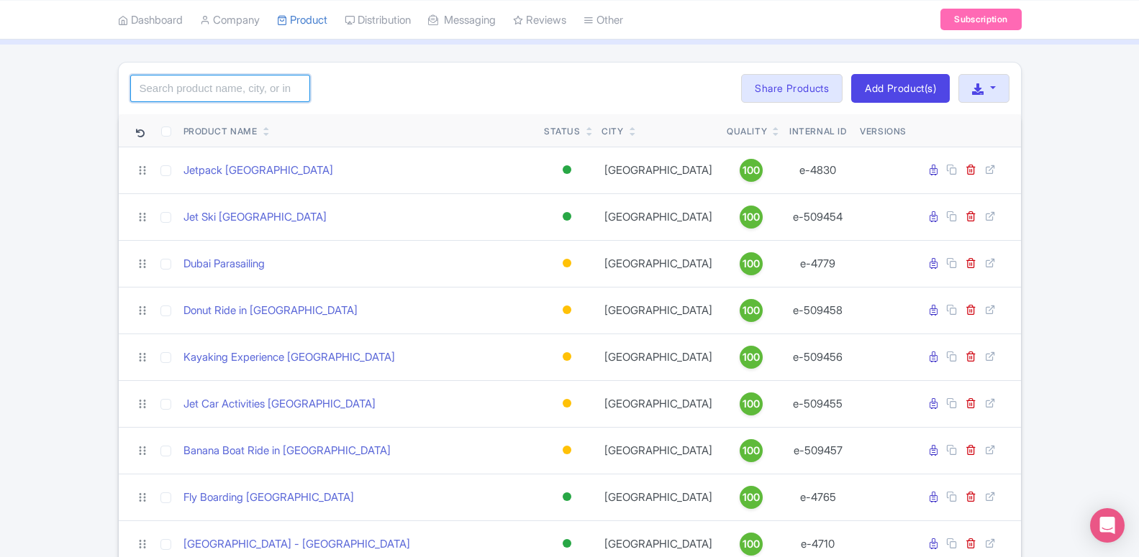
click at [227, 97] on input "search" at bounding box center [220, 88] width 180 height 27
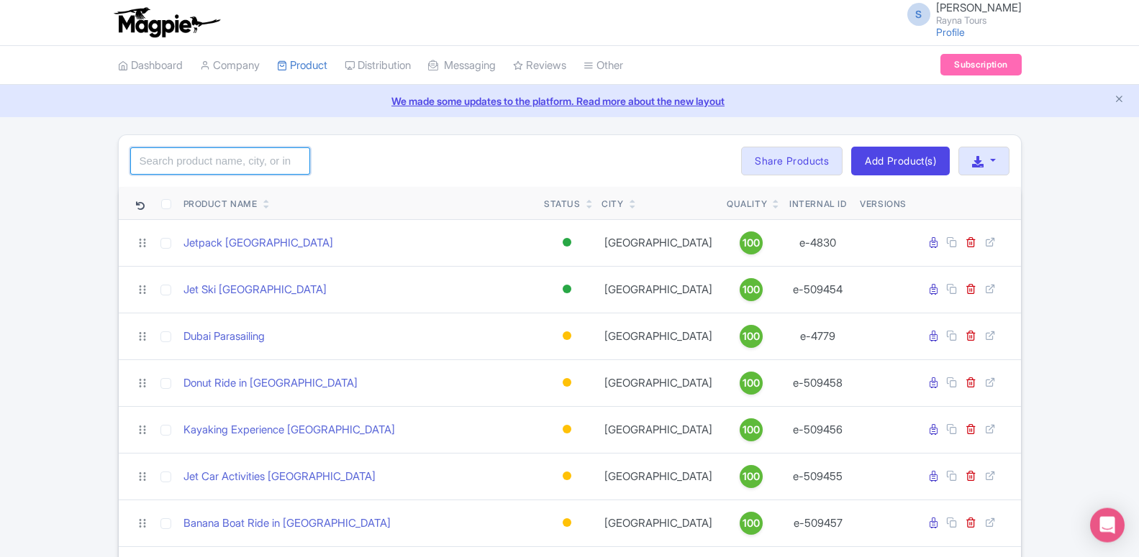
scroll to position [0, 0]
